Goal: Task Accomplishment & Management: Use online tool/utility

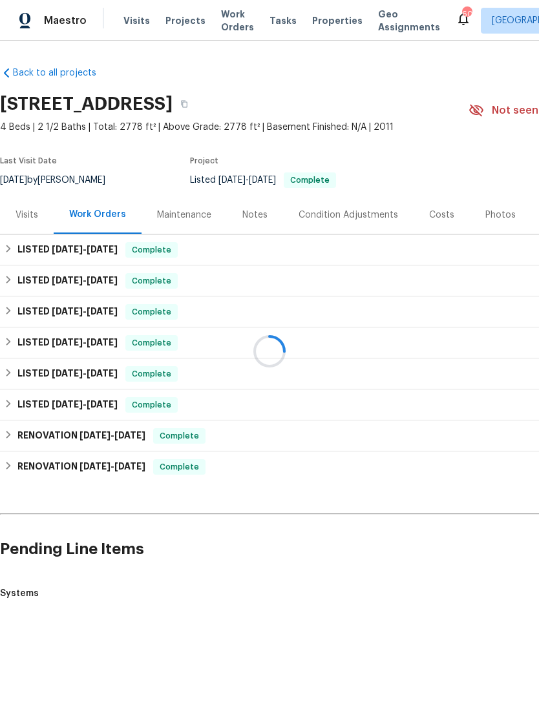
click at [76, 14] on div at bounding box center [269, 351] width 539 height 702
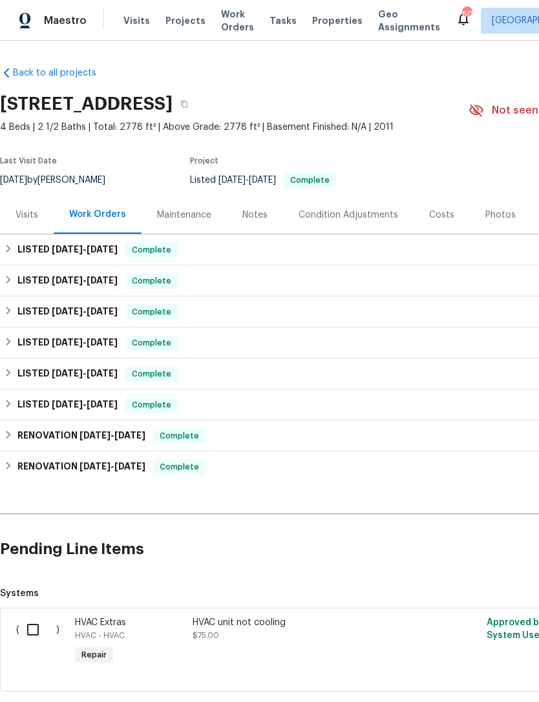
click at [65, 21] on span "Maestro" at bounding box center [65, 20] width 43 height 13
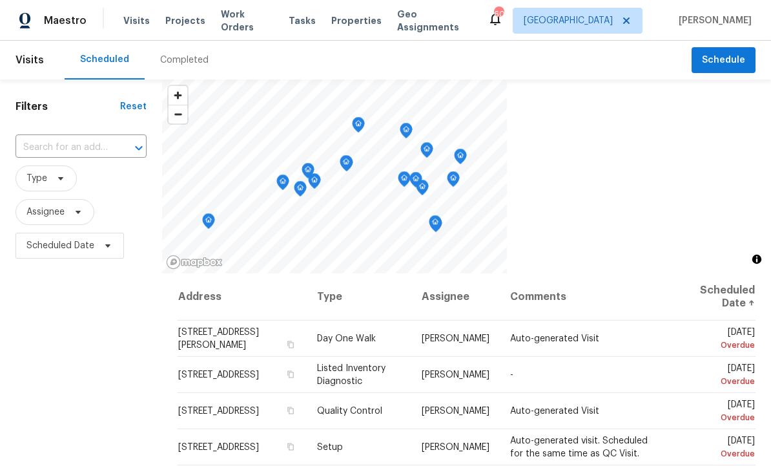
click at [96, 139] on input "text" at bounding box center [63, 148] width 95 height 20
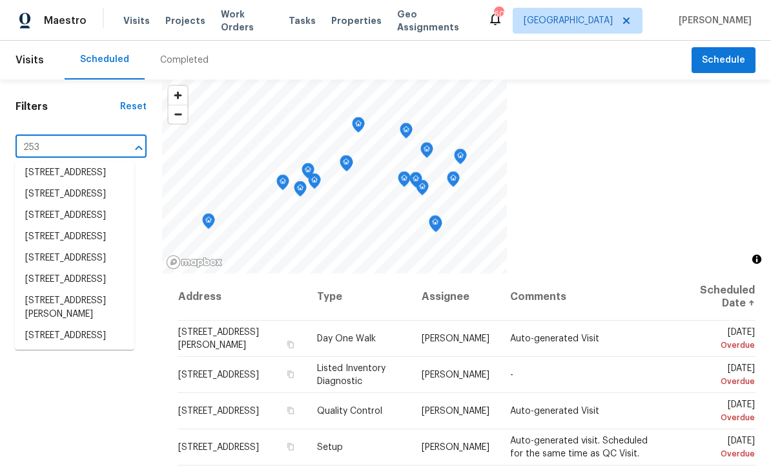
scroll to position [245, 0]
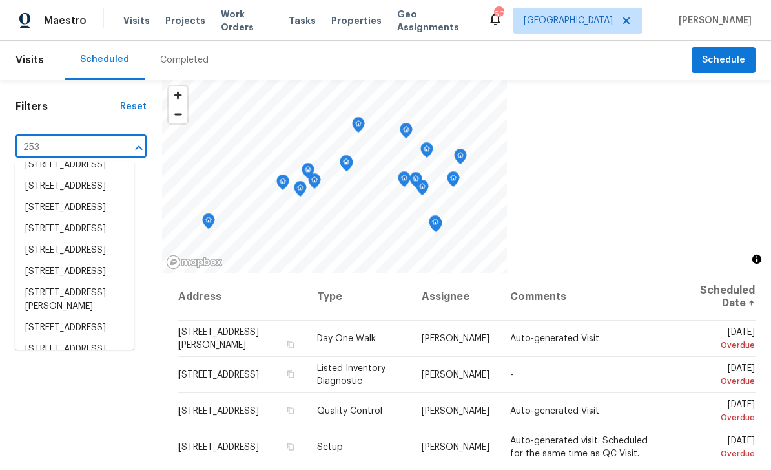
click at [85, 147] on input "253" at bounding box center [63, 148] width 95 height 20
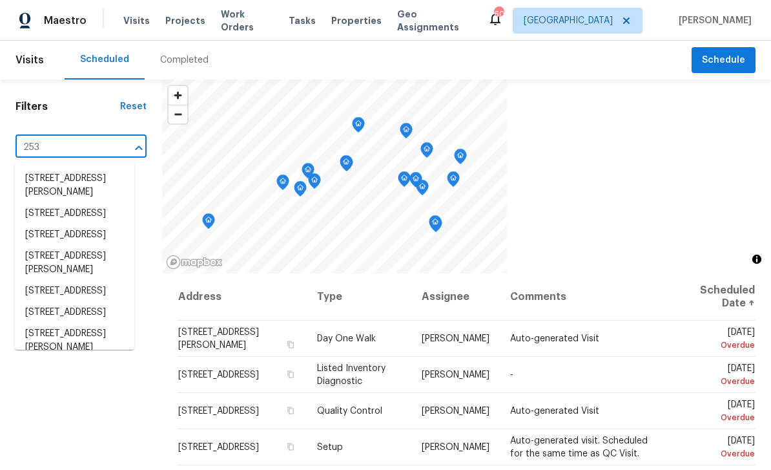
click at [113, 156] on div at bounding box center [130, 148] width 34 height 18
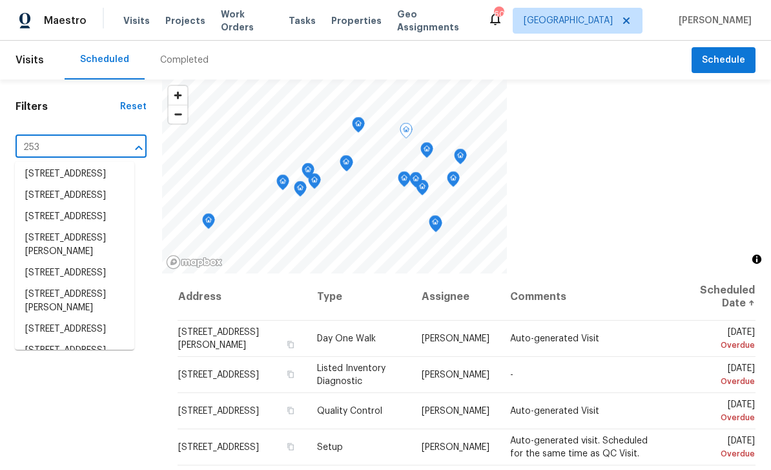
scroll to position [79, 0]
click at [75, 141] on input "253" at bounding box center [63, 148] width 95 height 20
click at [85, 143] on input "253" at bounding box center [63, 148] width 95 height 20
click at [84, 146] on input "253" at bounding box center [63, 148] width 95 height 20
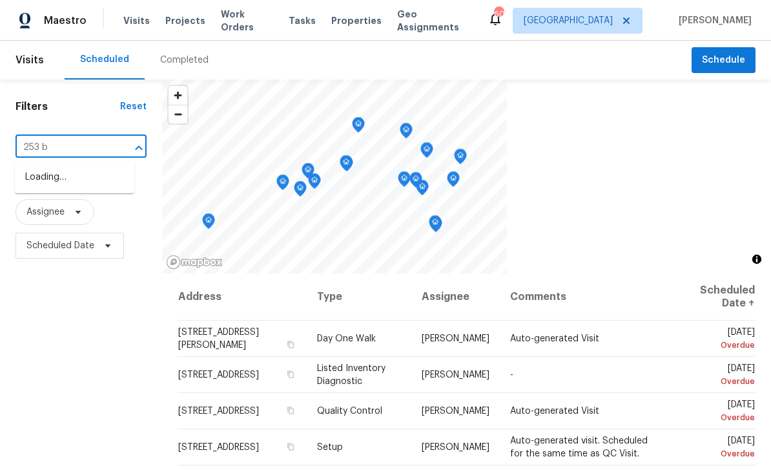
type input "253 br"
click at [98, 176] on li "[STREET_ADDRESS]" at bounding box center [75, 177] width 120 height 21
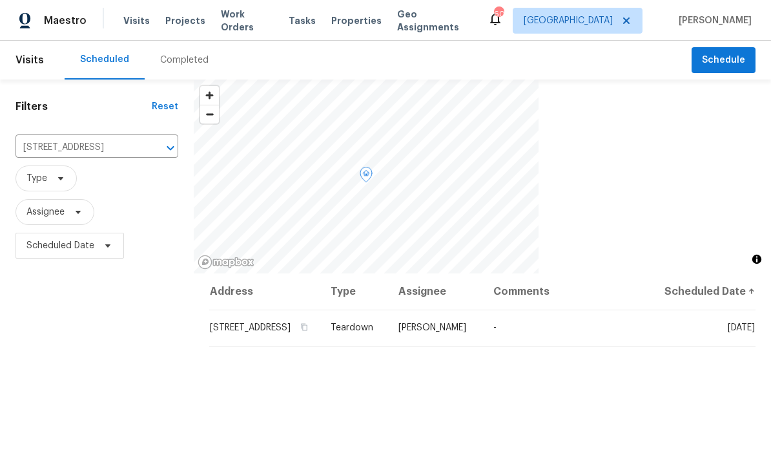
click at [348, 17] on span "Properties" at bounding box center [356, 20] width 50 height 13
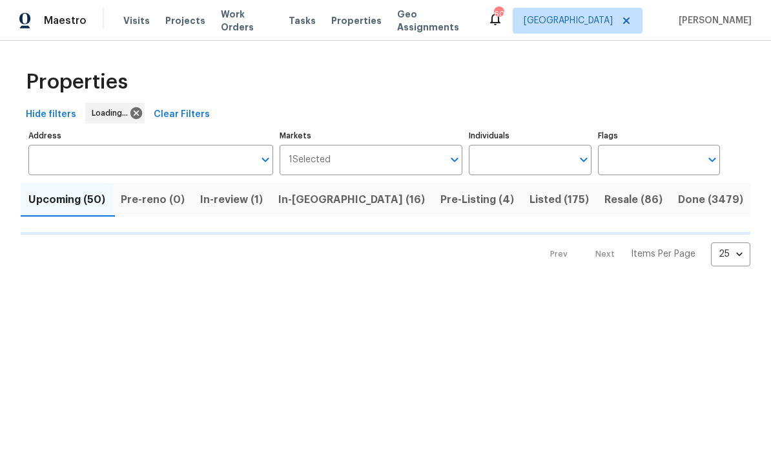
click at [181, 156] on input "Address" at bounding box center [140, 160] width 225 height 30
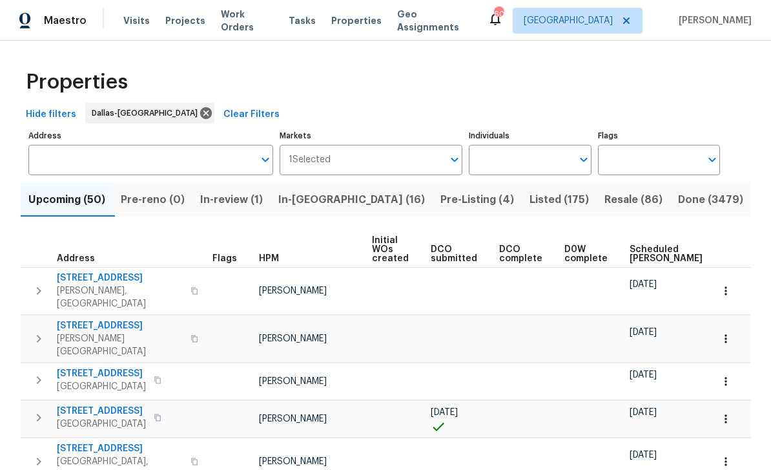
click at [143, 163] on input "Address" at bounding box center [140, 160] width 225 height 30
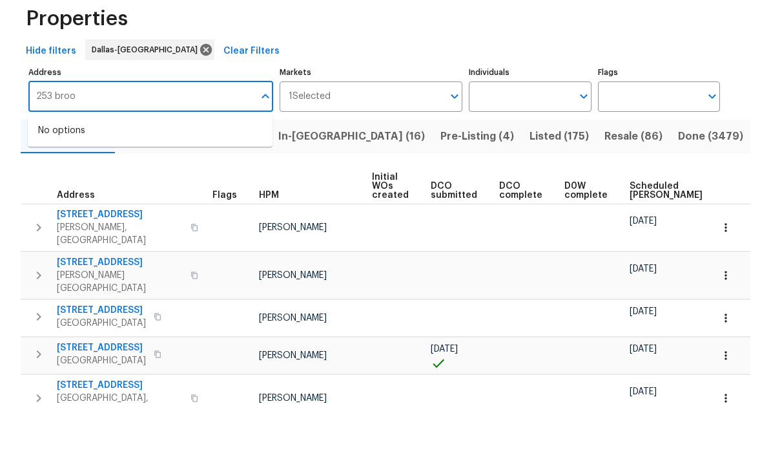
scroll to position [41, 0]
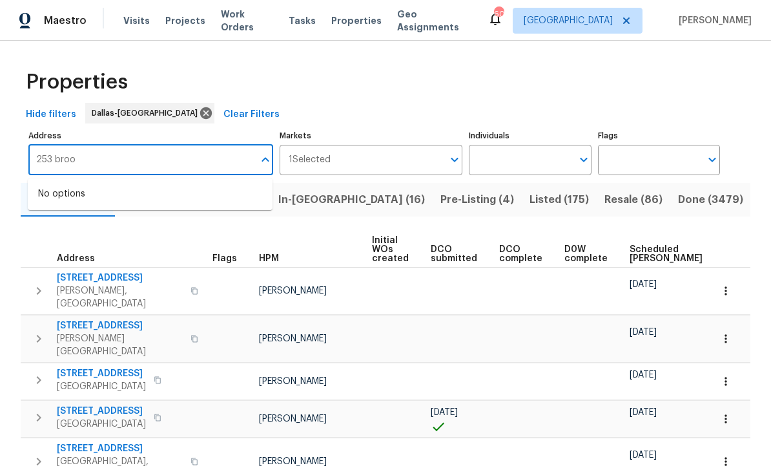
click at [198, 145] on input "253 broo" at bounding box center [140, 160] width 225 height 30
type input "253"
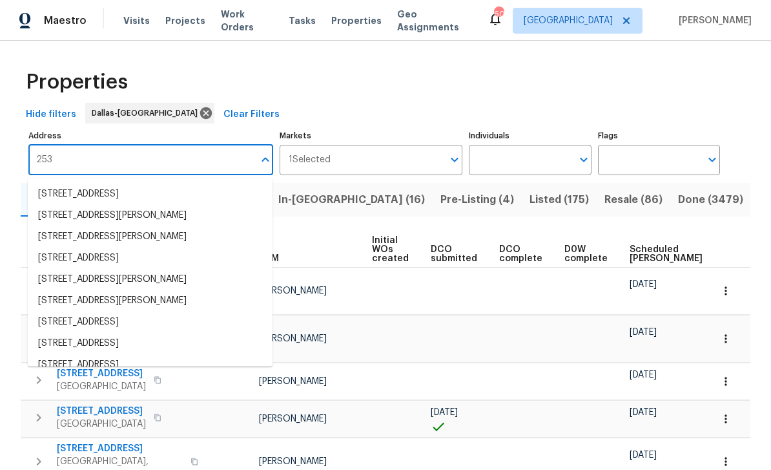
click at [209, 183] on li "[STREET_ADDRESS]" at bounding box center [150, 193] width 245 height 21
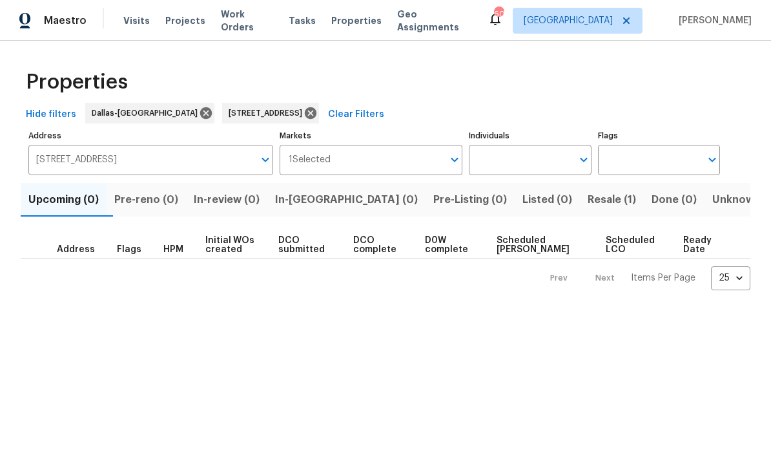
click at [538, 194] on span "Resale (1)" at bounding box center [612, 200] width 48 height 18
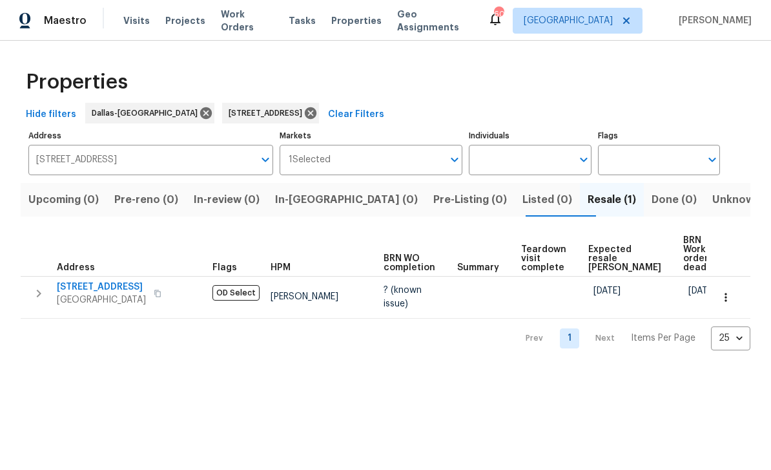
click at [101, 286] on span "[STREET_ADDRESS]" at bounding box center [101, 286] width 89 height 13
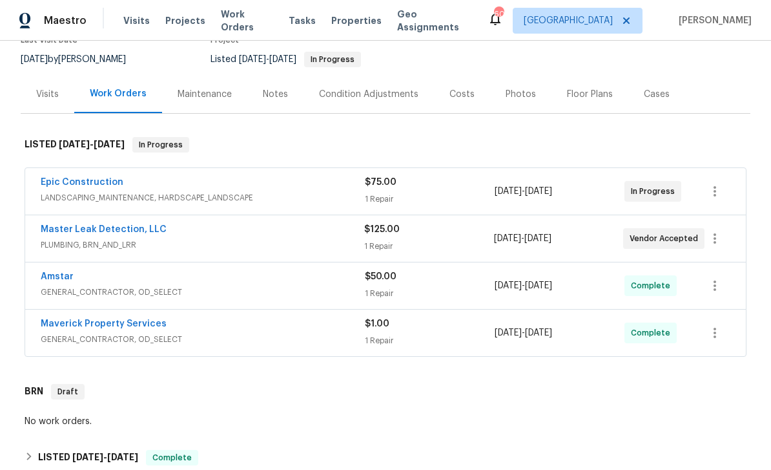
scroll to position [138, 0]
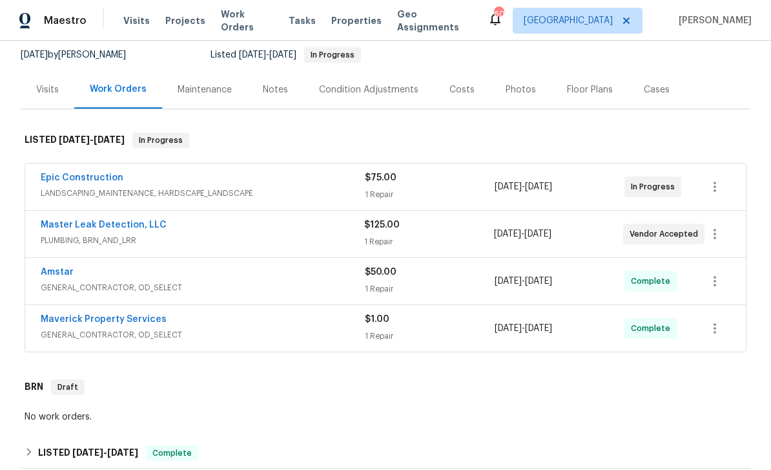
click at [125, 220] on link "Master Leak Detection, LLC" at bounding box center [104, 224] width 126 height 9
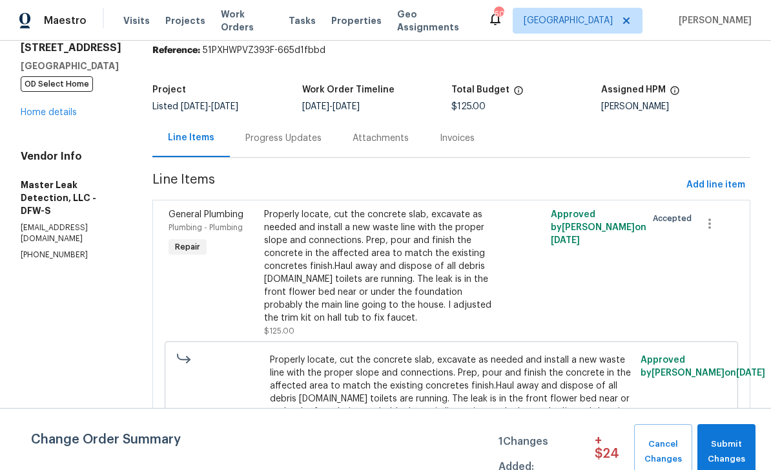
scroll to position [48, 0]
click at [310, 132] on div "Progress Updates" at bounding box center [284, 138] width 76 height 13
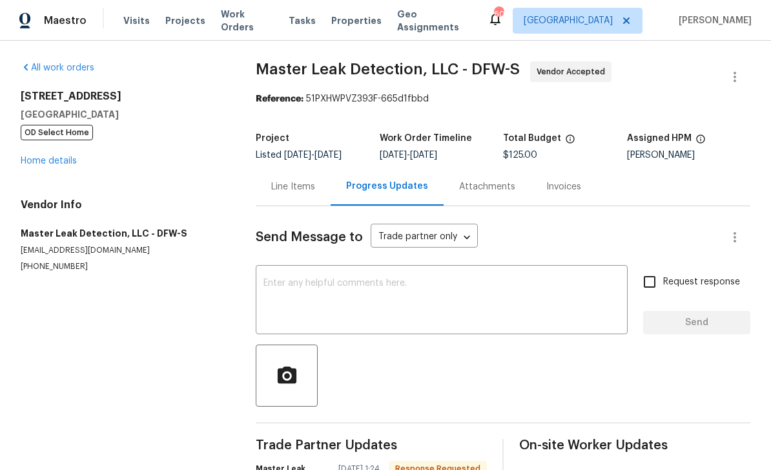
click at [658, 285] on input "Request response" at bounding box center [649, 281] width 27 height 27
checkbox input "true"
click at [516, 294] on textarea at bounding box center [442, 300] width 357 height 45
